Goal: Task Accomplishment & Management: Use online tool/utility

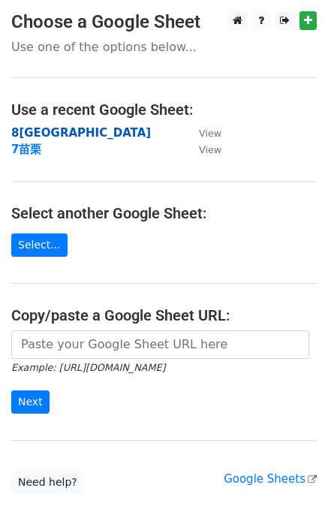
click at [33, 131] on strong "8宜蘭市" at bounding box center [81, 133] width 140 height 14
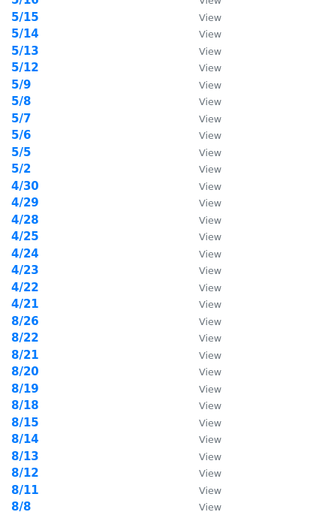
scroll to position [300, 0]
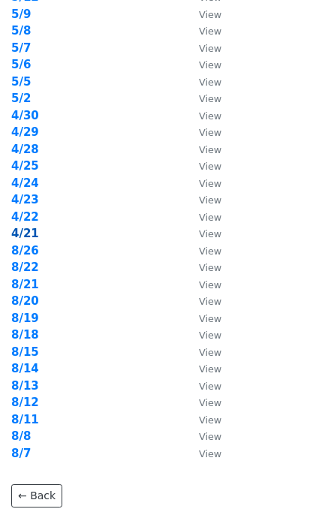
click at [34, 233] on strong "4/21" at bounding box center [25, 234] width 28 height 14
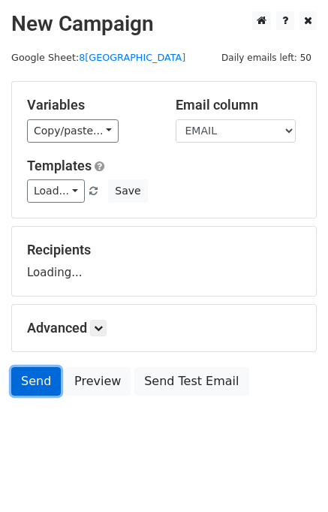
click at [38, 368] on link "Send" at bounding box center [36, 381] width 50 height 29
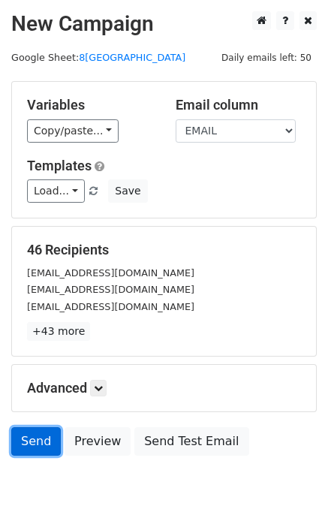
click at [47, 436] on link "Send" at bounding box center [36, 441] width 50 height 29
